Goal: Information Seeking & Learning: Learn about a topic

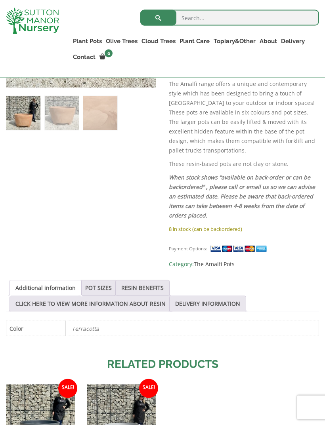
scroll to position [282, 0]
click at [104, 280] on link "POT SIZES" at bounding box center [98, 287] width 27 height 15
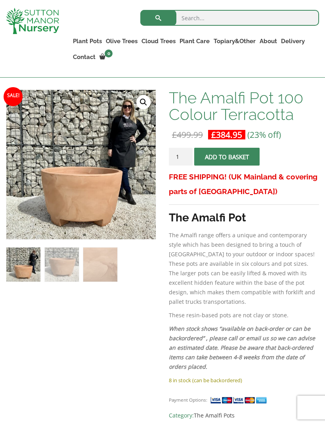
scroll to position [120, 0]
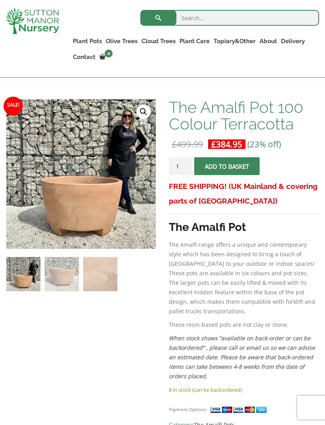
click at [232, 59] on ul "Plant Pots Resin Bonded Pots The Amalfi Pots The Milan Pots The Capri Pots The …" at bounding box center [195, 51] width 248 height 38
click at [0, 0] on link "The Old Stone Pots" at bounding box center [0, 0] width 0 height 0
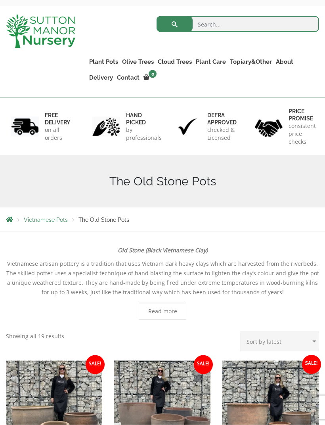
scroll to position [38, 0]
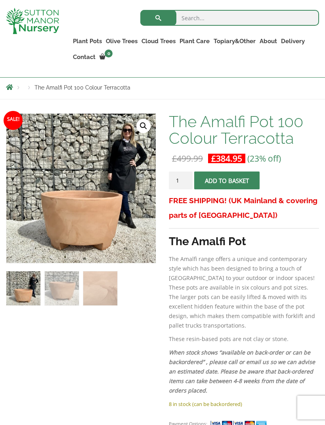
click at [0, 0] on link "Shallow Bowl Grande" at bounding box center [0, 0] width 0 height 0
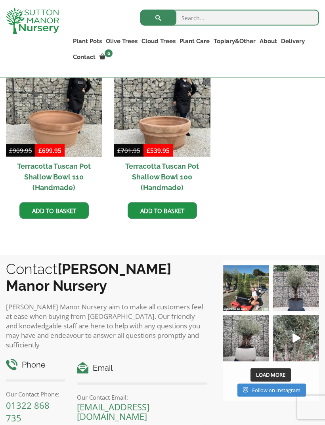
scroll to position [405, 0]
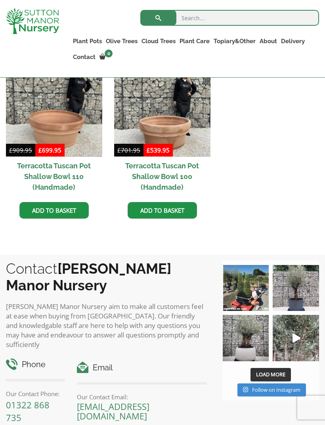
click at [66, 176] on h2 "Terracotta Tuscan Pot Shallow Bowl 110 (Handmade)" at bounding box center [54, 176] width 96 height 39
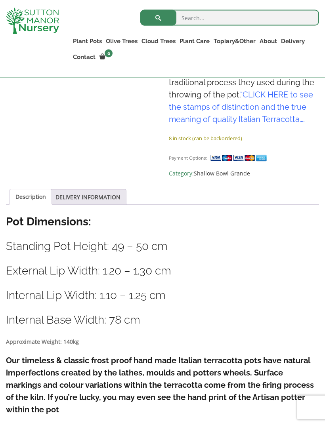
scroll to position [354, 0]
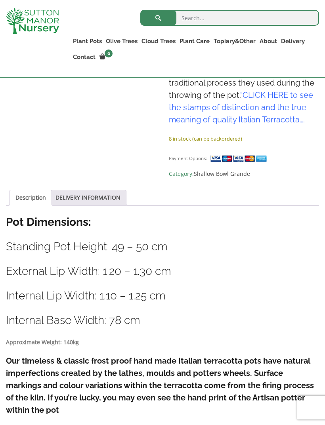
click at [266, 313] on h3 "Internal Base Width: 78 cm" at bounding box center [162, 320] width 313 height 15
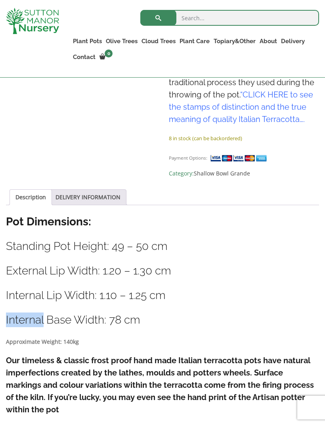
click at [289, 288] on h3 "Internal Lip Width: 1.10 – 1.25 cm" at bounding box center [162, 295] width 313 height 15
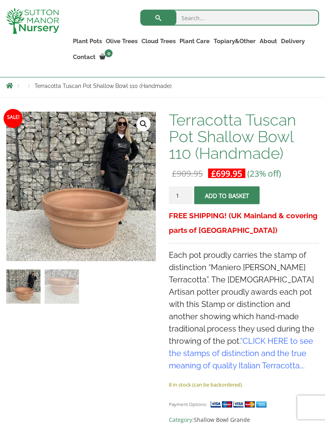
scroll to position [88, 0]
